Goal: Find specific page/section: Find specific page/section

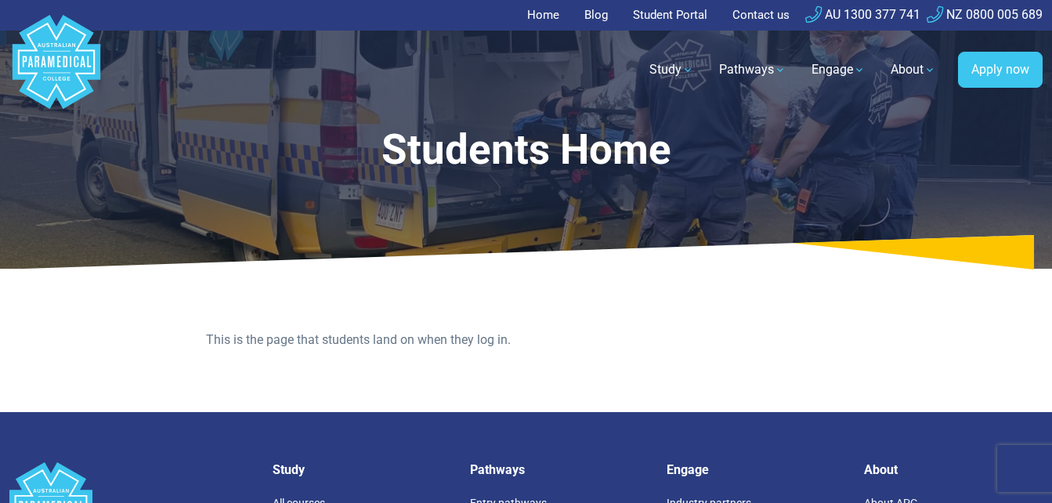
click at [637, 26] on link "Student Portal" at bounding box center [670, 15] width 93 height 31
click at [652, 20] on link "Student Portal" at bounding box center [670, 15] width 93 height 31
